Goal: Information Seeking & Learning: Learn about a topic

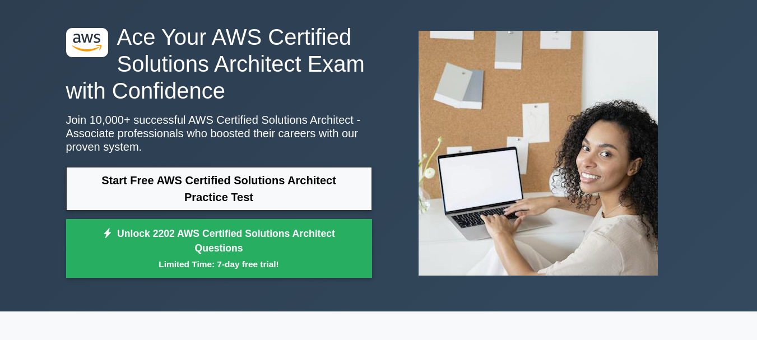
click at [314, 188] on link "Start Free AWS Certified Solutions Architect Practice Test" at bounding box center [219, 189] width 306 height 44
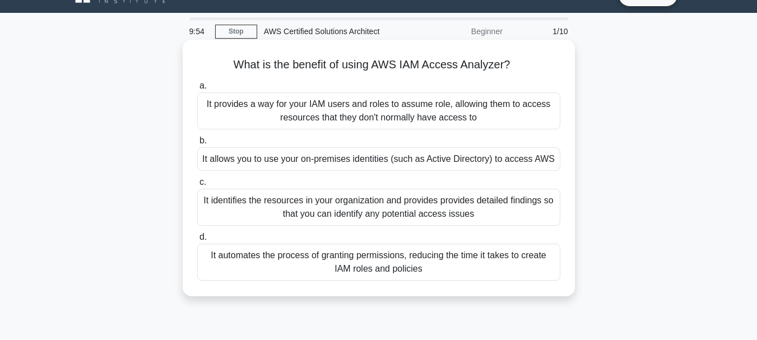
scroll to position [24, 0]
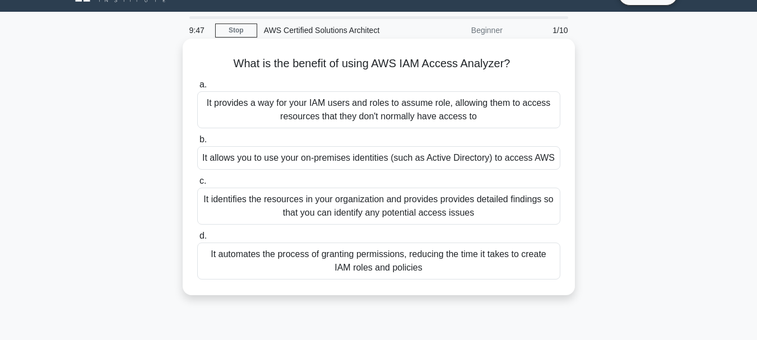
click at [367, 207] on div "It identifies the resources in your organization and provides provides detailed…" at bounding box center [378, 206] width 363 height 37
click at [197, 185] on input "c. It identifies the resources in your organization and provides provides detai…" at bounding box center [197, 181] width 0 height 7
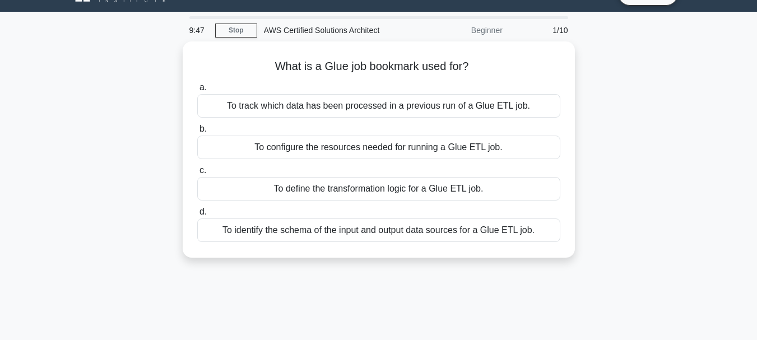
scroll to position [0, 0]
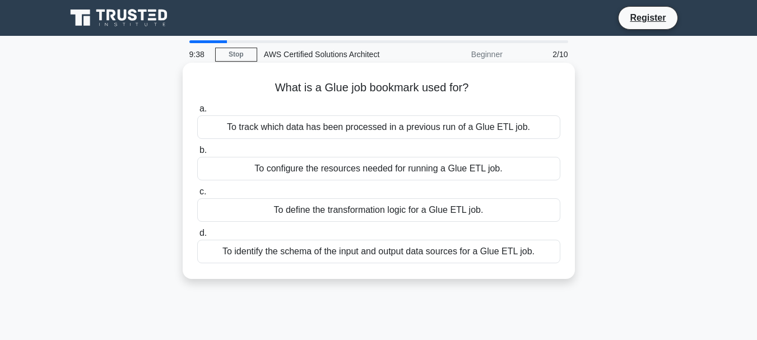
click at [374, 129] on div "To track which data has been processed in a previous run of a Glue ETL job." at bounding box center [378, 127] width 363 height 24
click at [197, 113] on input "a. To track which data has been processed in a previous run of a Glue ETL job." at bounding box center [197, 108] width 0 height 7
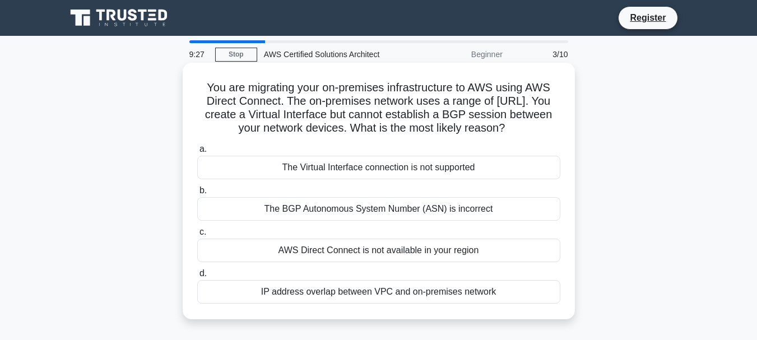
click at [396, 303] on div "IP address overlap between VPC and on-premises network" at bounding box center [378, 292] width 363 height 24
click at [197, 277] on input "d. IP address overlap between VPC and on-premises network" at bounding box center [197, 273] width 0 height 7
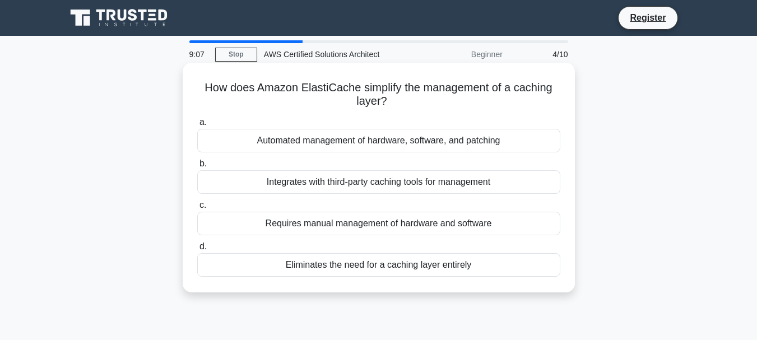
click at [421, 139] on div "Automated management of hardware, software, and patching" at bounding box center [378, 141] width 363 height 24
click at [197, 126] on input "a. Automated management of hardware, software, and patching" at bounding box center [197, 122] width 0 height 7
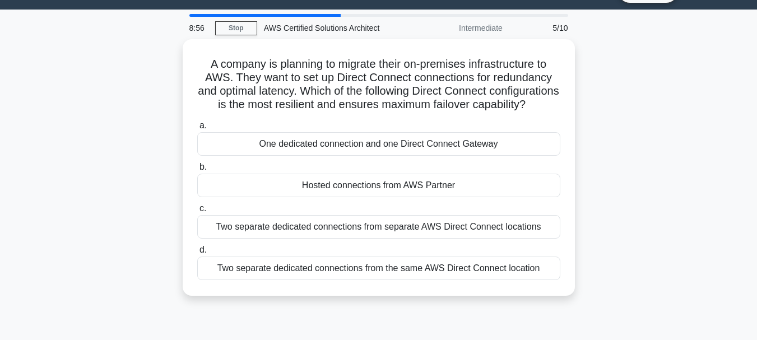
scroll to position [27, 0]
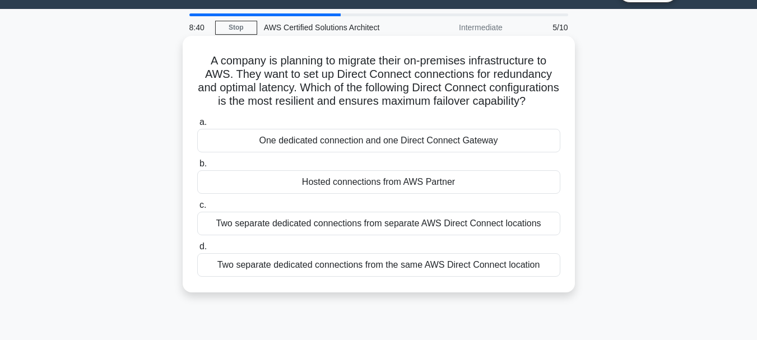
click at [396, 277] on div "Two separate dedicated connections from the same AWS Direct Connect location" at bounding box center [378, 265] width 363 height 24
click at [197, 250] on input "d. Two separate dedicated connections from the same AWS Direct Connect location" at bounding box center [197, 246] width 0 height 7
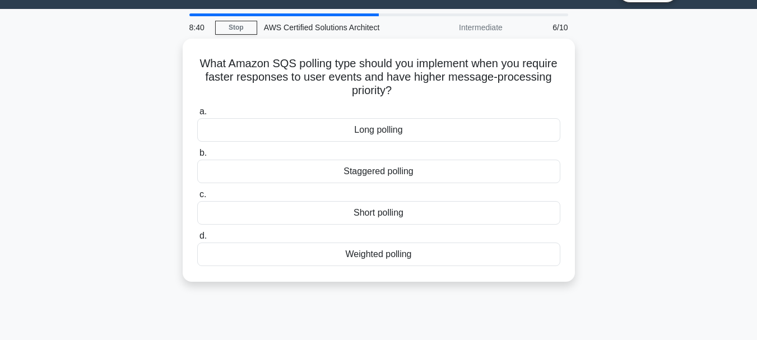
scroll to position [0, 0]
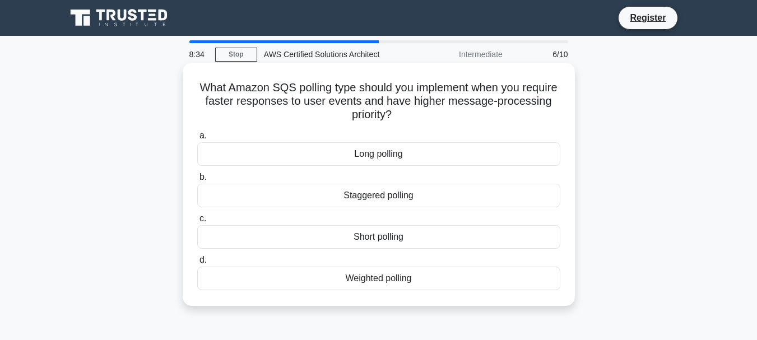
click at [400, 233] on div "Short polling" at bounding box center [378, 237] width 363 height 24
click at [197, 222] on input "c. Short polling" at bounding box center [197, 218] width 0 height 7
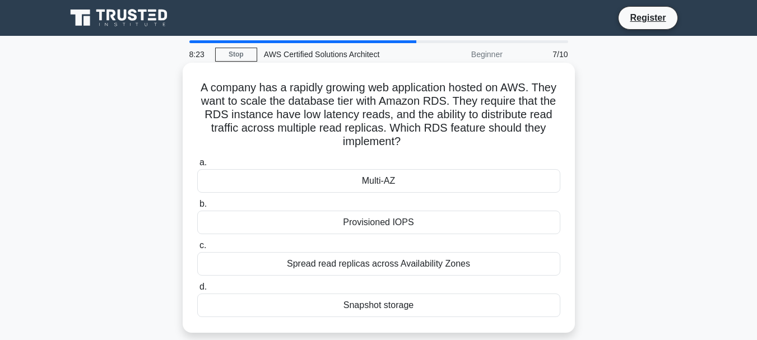
click at [426, 272] on div "Spread read replicas across Availability Zones" at bounding box center [378, 264] width 363 height 24
click at [197, 249] on input "c. Spread read replicas across Availability Zones" at bounding box center [197, 245] width 0 height 7
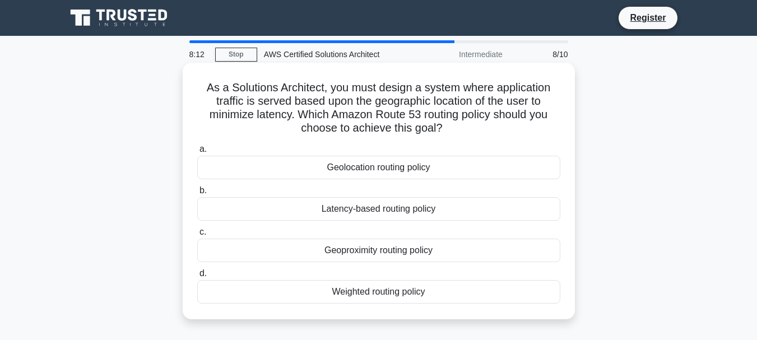
click at [427, 169] on div "Geolocation routing policy" at bounding box center [378, 168] width 363 height 24
click at [197, 153] on input "a. Geolocation routing policy" at bounding box center [197, 149] width 0 height 7
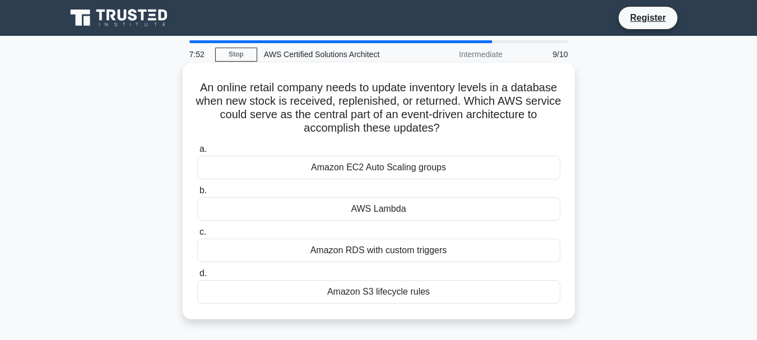
click at [431, 208] on div "AWS Lambda" at bounding box center [378, 209] width 363 height 24
click at [197, 194] on input "b. AWS Lambda" at bounding box center [197, 190] width 0 height 7
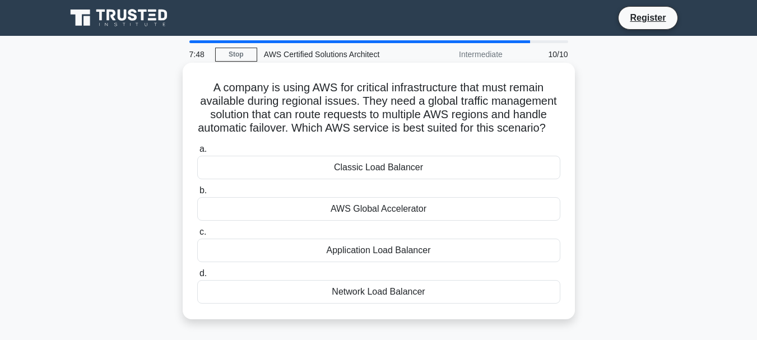
click at [424, 262] on div "Application Load Balancer" at bounding box center [378, 251] width 363 height 24
click at [197, 236] on input "c. Application Load Balancer" at bounding box center [197, 232] width 0 height 7
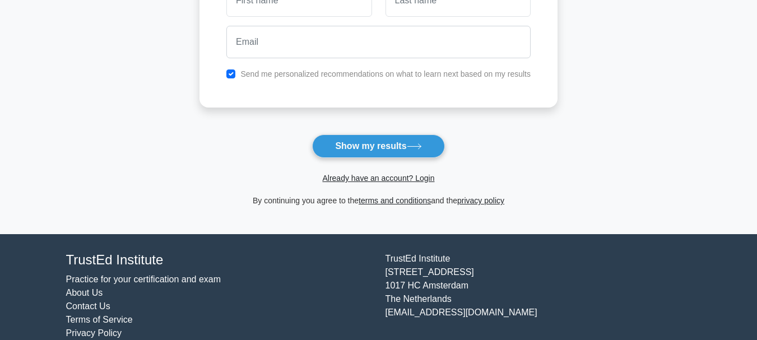
scroll to position [224, 0]
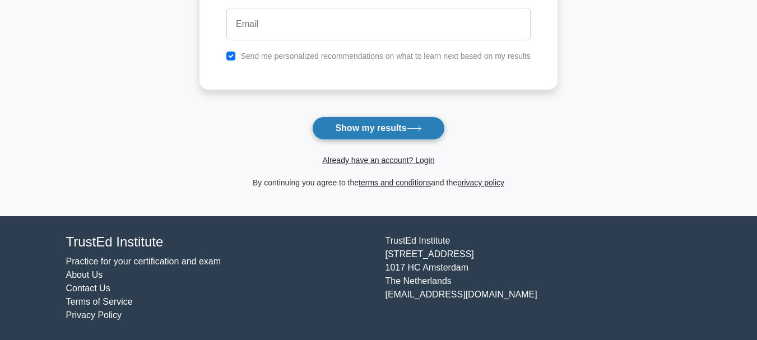
click at [412, 131] on icon at bounding box center [414, 129] width 15 height 6
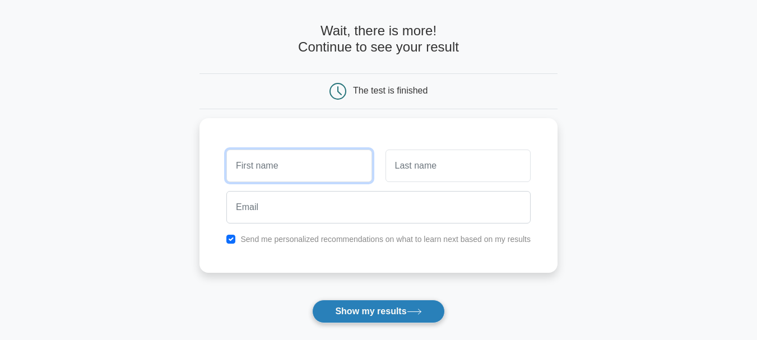
scroll to position [36, 0]
